Goal: Task Accomplishment & Management: Use online tool/utility

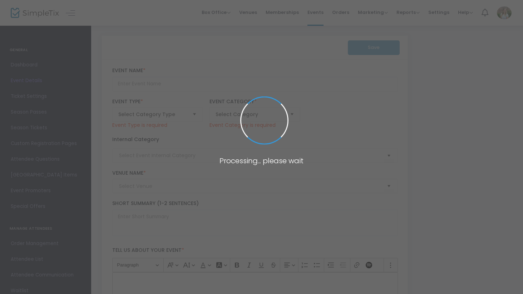
type input "Speaker Series: Diplomats at War, a personal memoir by [PERSON_NAME]"
type textarea "Diplomats at War by [PERSON_NAME] blends memoir with Cold War history, explorin…"
checkbox input "true"
type input "[EMAIL_ADDRESS][DOMAIN_NAME]"
type input "Buy Tickets"
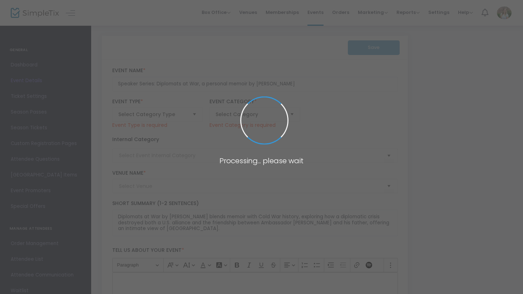
type input "Speaker Series"
type input "[PERSON_NAME] [PERSON_NAME]- Archives and Research Center ([PERSON_NAME])"
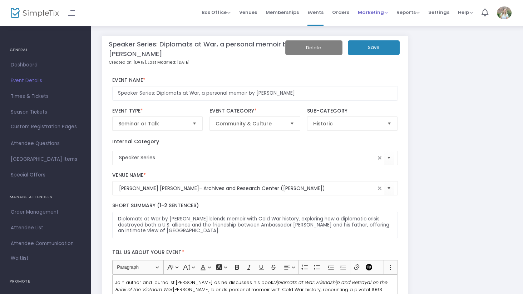
click at [387, 15] on span "Marketing" at bounding box center [373, 12] width 30 height 7
click at [386, 21] on li "Promo Codes" at bounding box center [386, 24] width 57 height 14
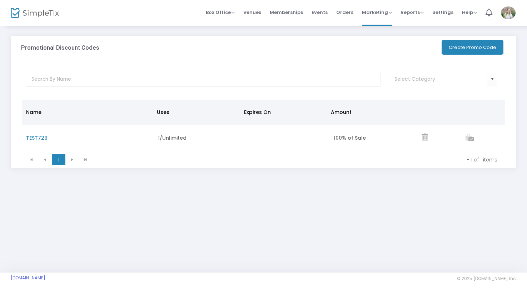
click at [478, 51] on button "Create Promo Code" at bounding box center [473, 47] width 62 height 15
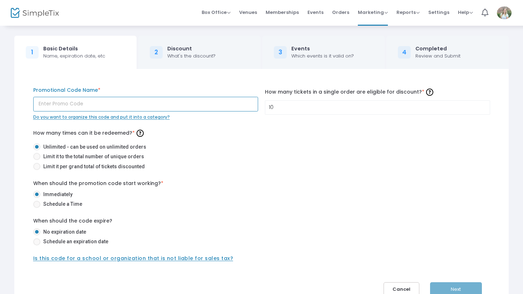
click at [187, 103] on input "text" at bounding box center [145, 104] width 225 height 15
type input "RAILS2025"
